Goal: Find specific page/section: Find specific page/section

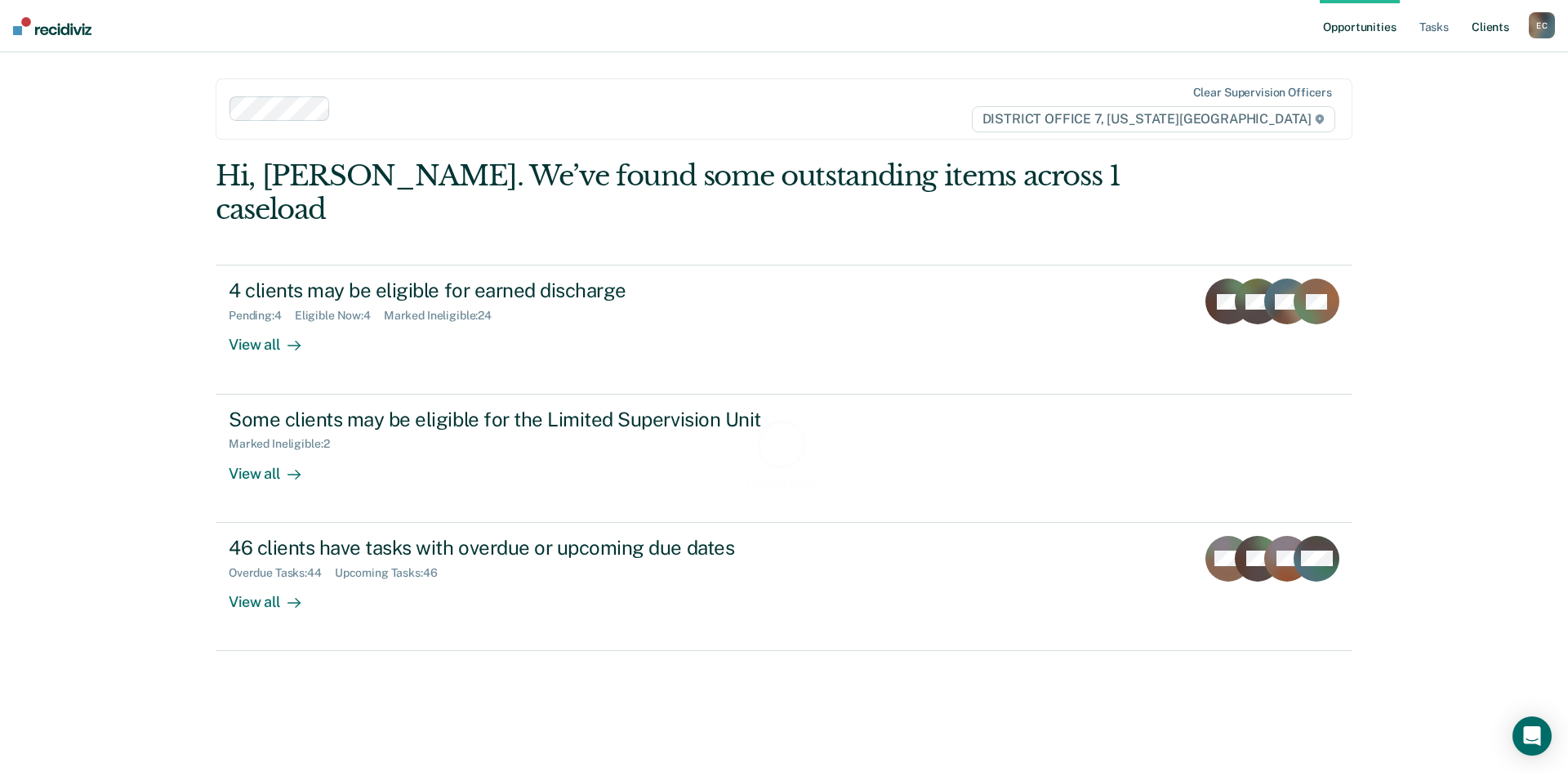
click at [1487, 18] on link "Client s" at bounding box center [1490, 26] width 44 height 52
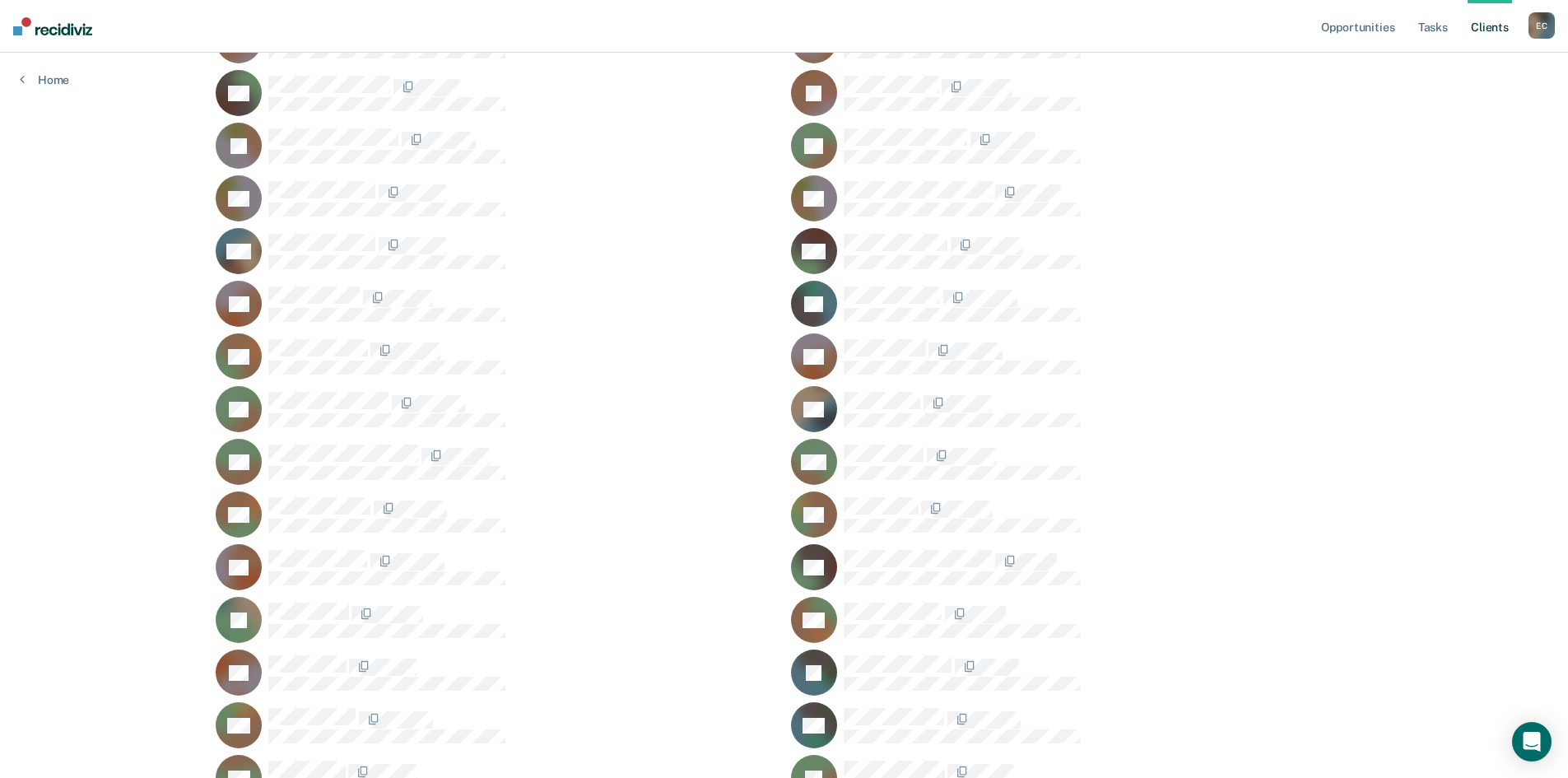
scroll to position [224, 0]
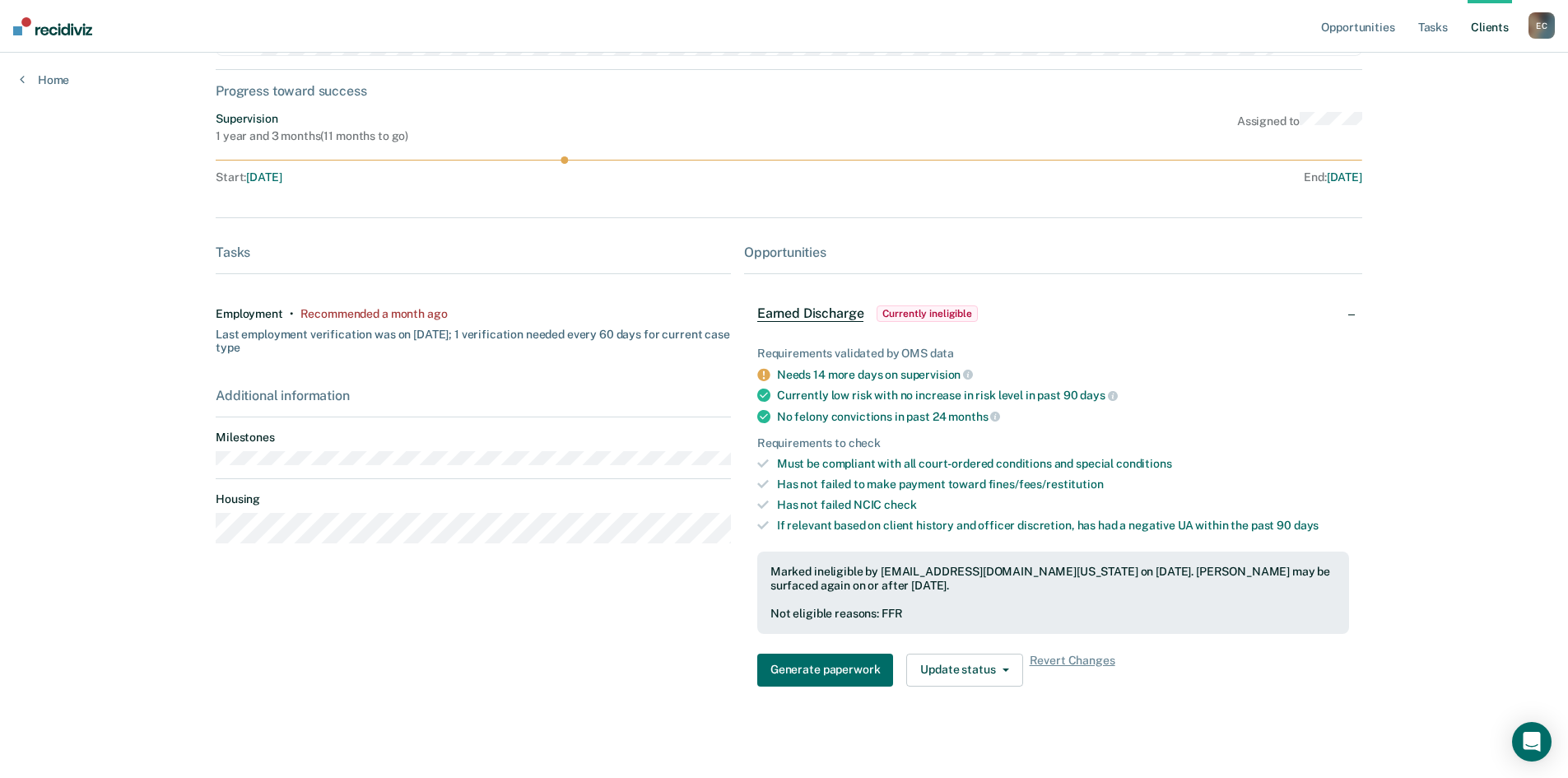
scroll to position [157, 0]
